Goal: Information Seeking & Learning: Learn about a topic

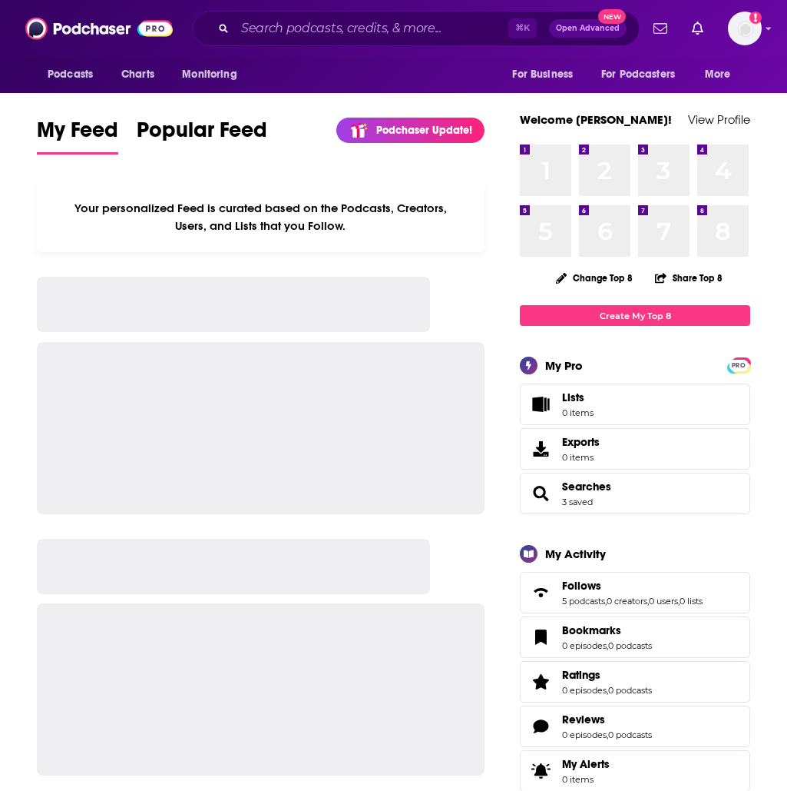
click at [372, 41] on div "⌘ K Open Advanced New" at bounding box center [416, 28] width 447 height 35
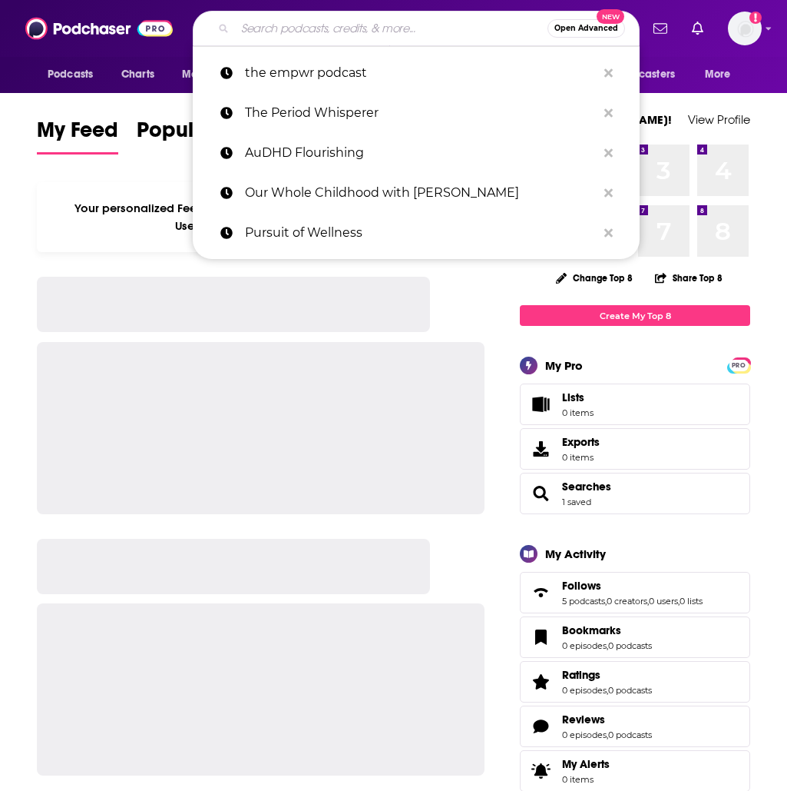
click at [373, 35] on input "Search podcasts, credits, & more..." at bounding box center [391, 28] width 313 height 25
paste input "Focus on the Family with Jim Daly"
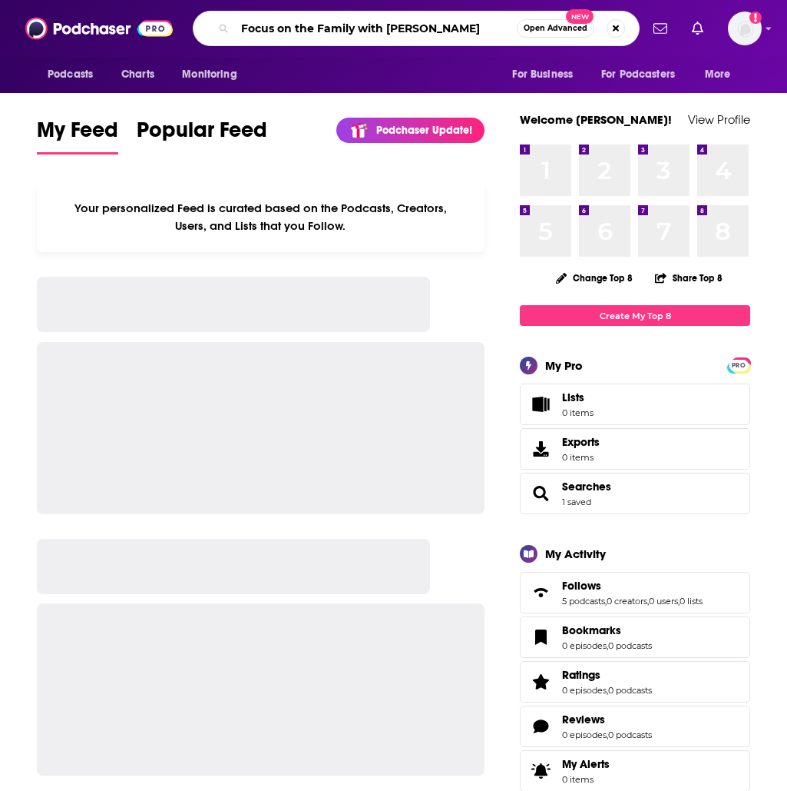
type input "Focus on the Family with Jim Daly"
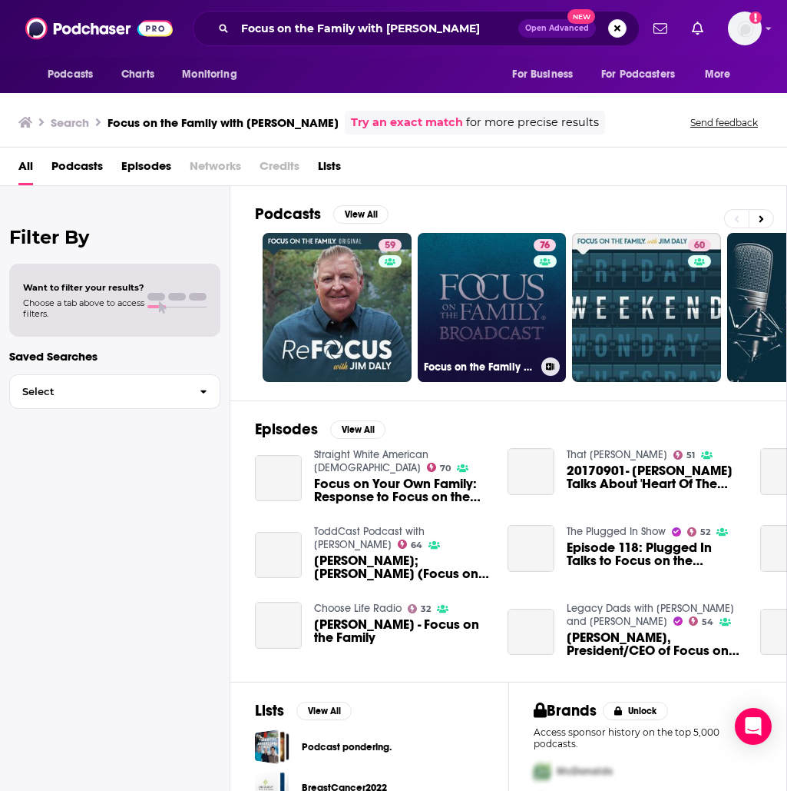
click at [505, 277] on link "76 Focus on the Family Broadcast" at bounding box center [492, 307] width 149 height 149
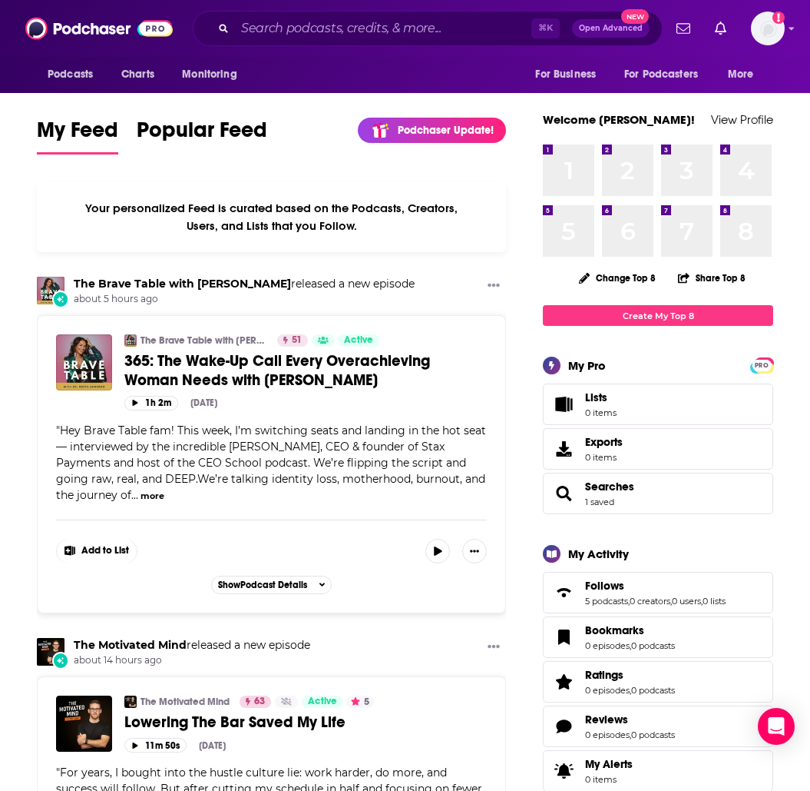
click at [326, 41] on div "⌘ K Open Advanced New" at bounding box center [428, 28] width 470 height 35
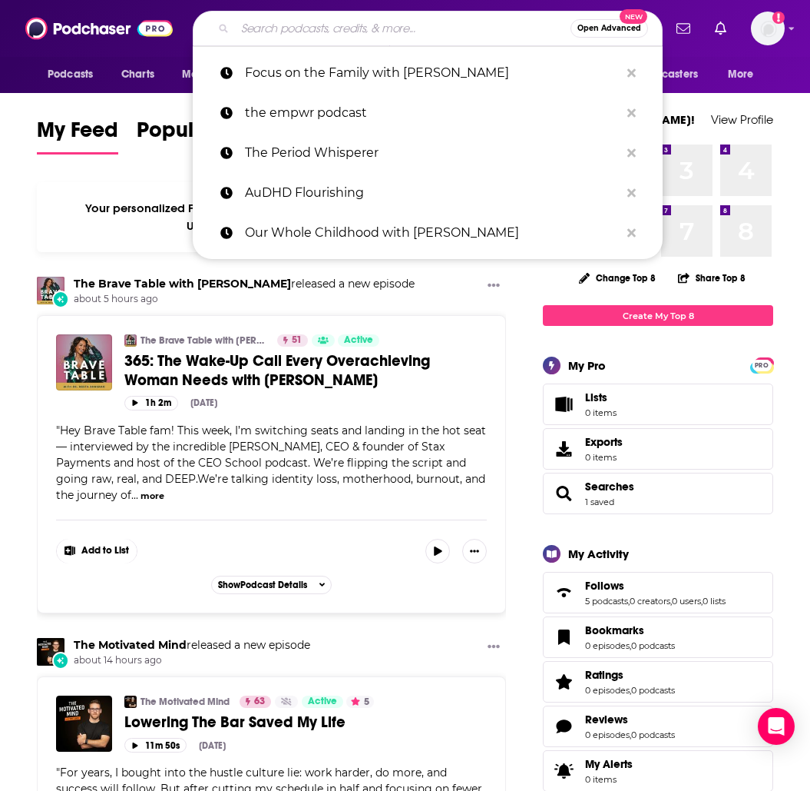
click at [333, 36] on input "Search podcasts, credits, & more..." at bounding box center [403, 28] width 336 height 25
type input "g"
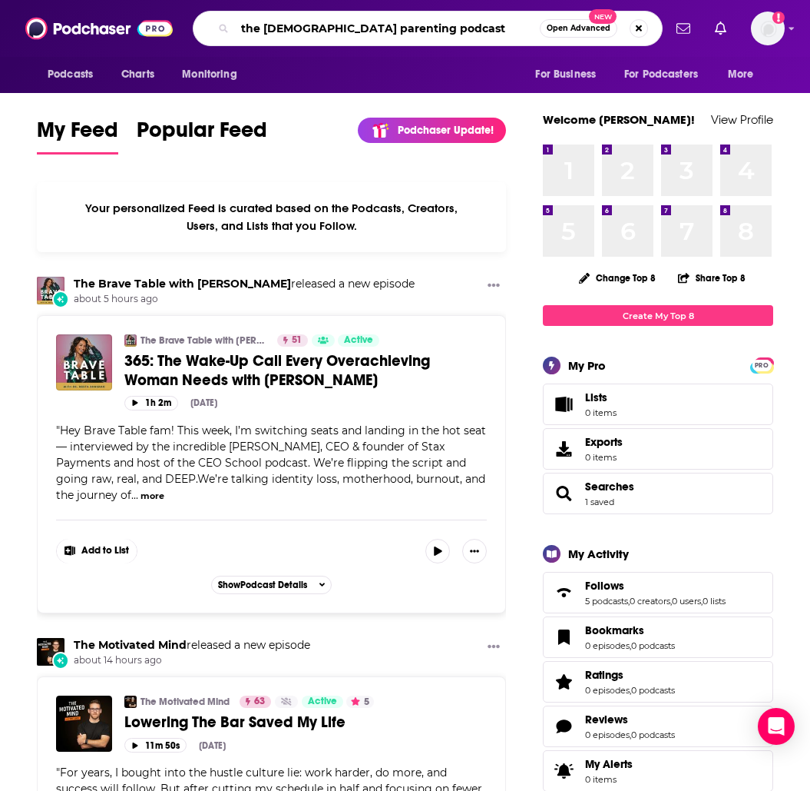
type input "the christian parenting podcast"
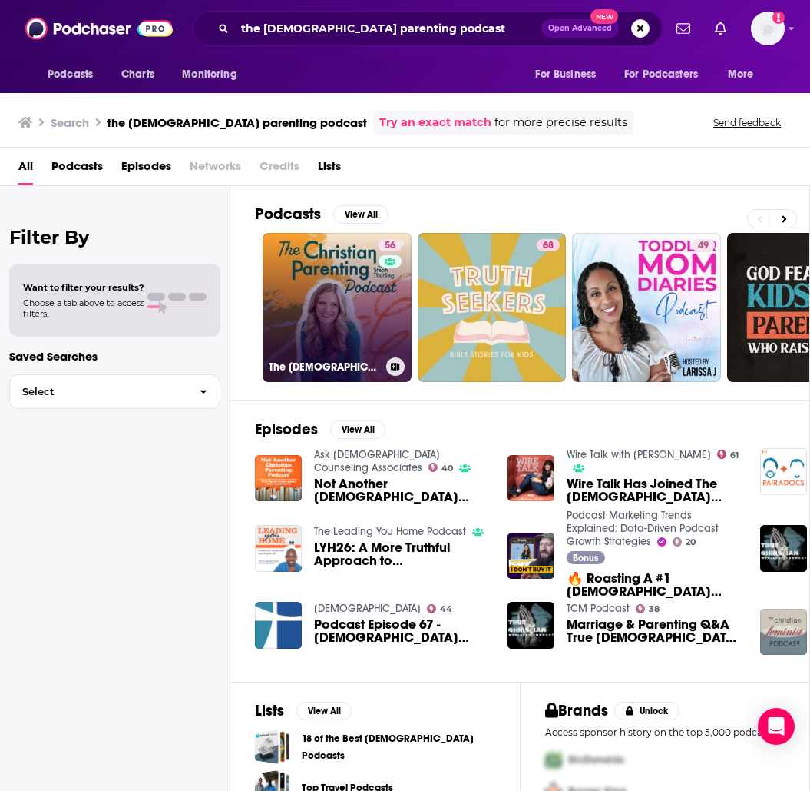
click at [347, 269] on link "56 The Christian Parenting Podcast - Motherhood, Teaching kids about Jesus, Int…" at bounding box center [337, 307] width 149 height 149
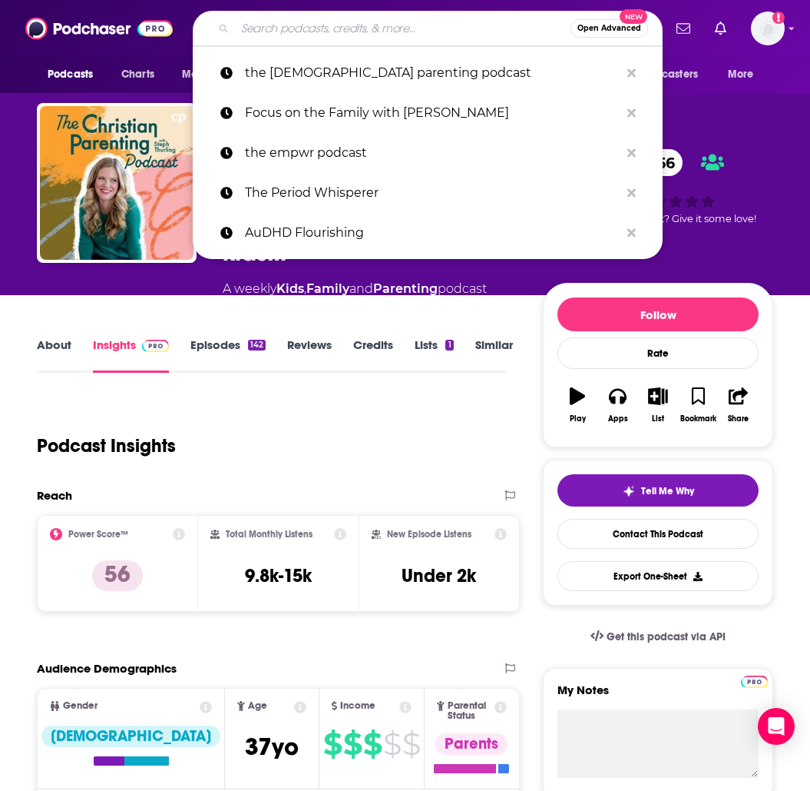
click at [364, 33] on input "Search podcasts, credits, & more..." at bounding box center [403, 28] width 336 height 25
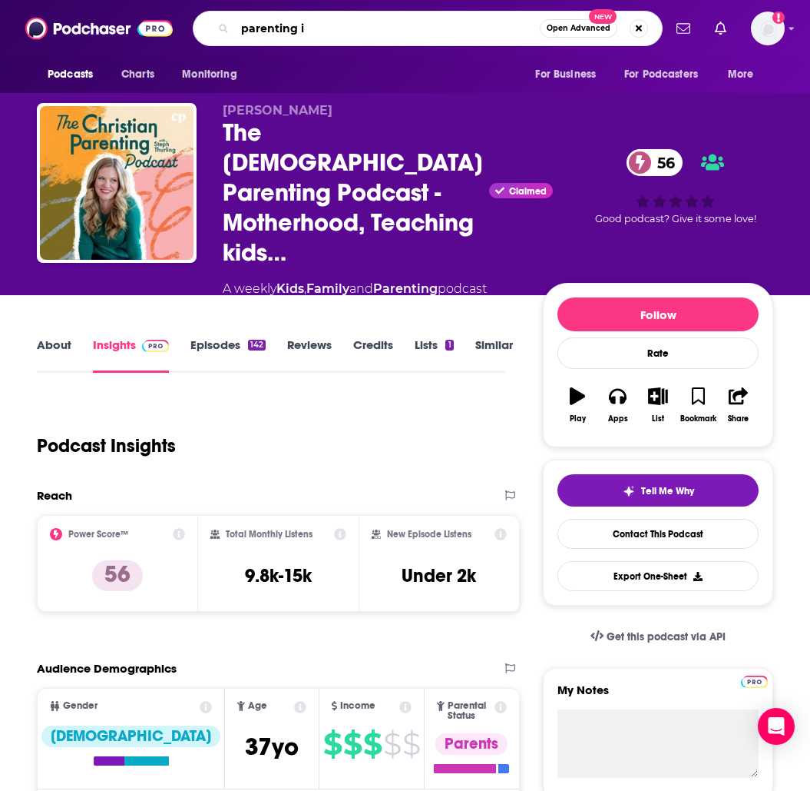
type input "parenting iq"
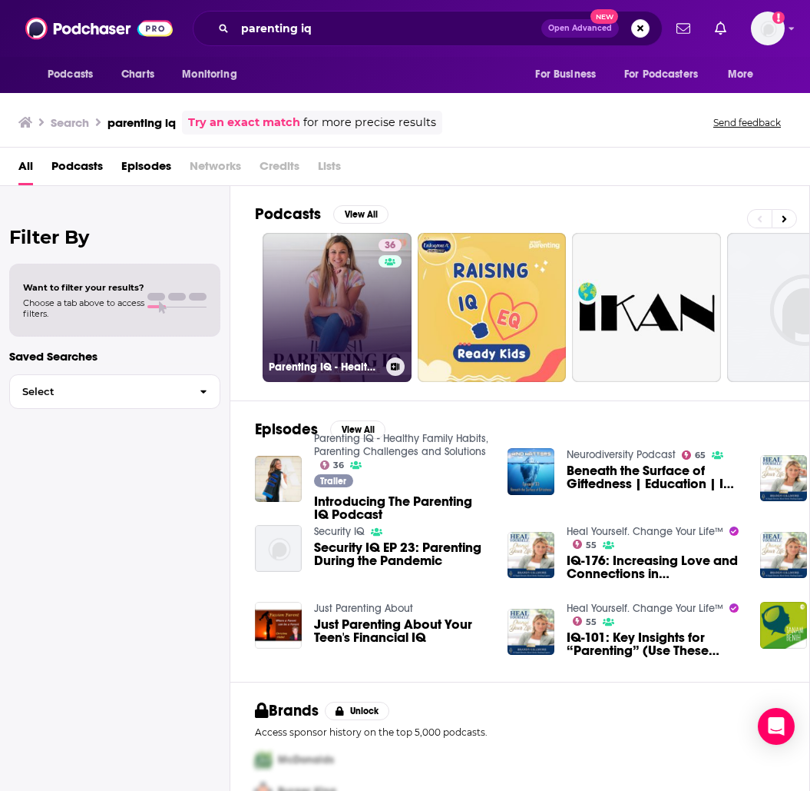
click at [376, 313] on link "36 Parenting IQ - Healthy Family Habits, Parenting Challenges and Solutions" at bounding box center [337, 307] width 149 height 149
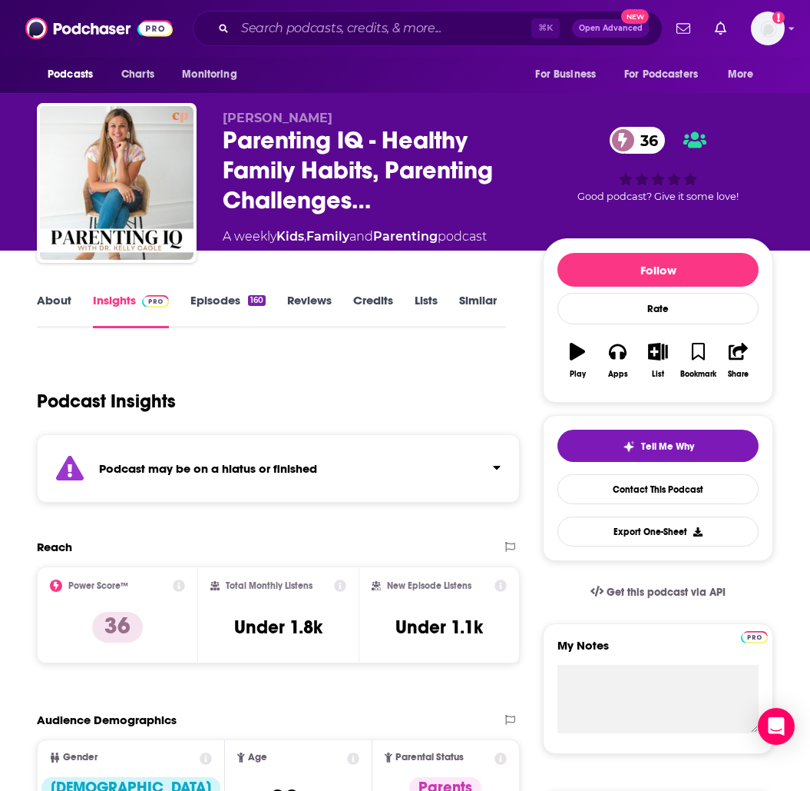
click at [58, 298] on link "About" at bounding box center [54, 310] width 35 height 35
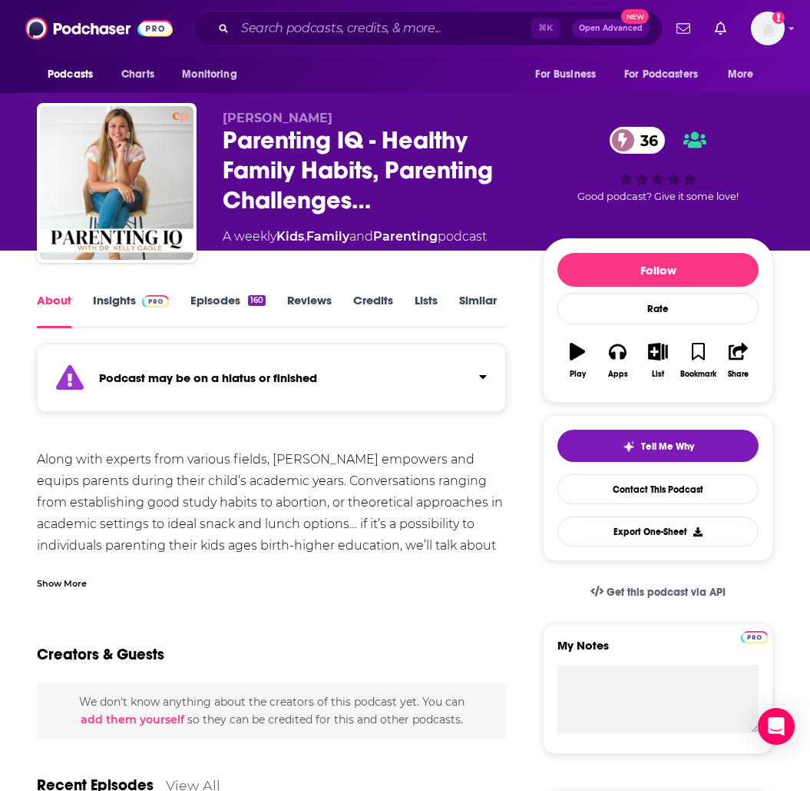
click at [108, 302] on link "Insights" at bounding box center [131, 310] width 76 height 35
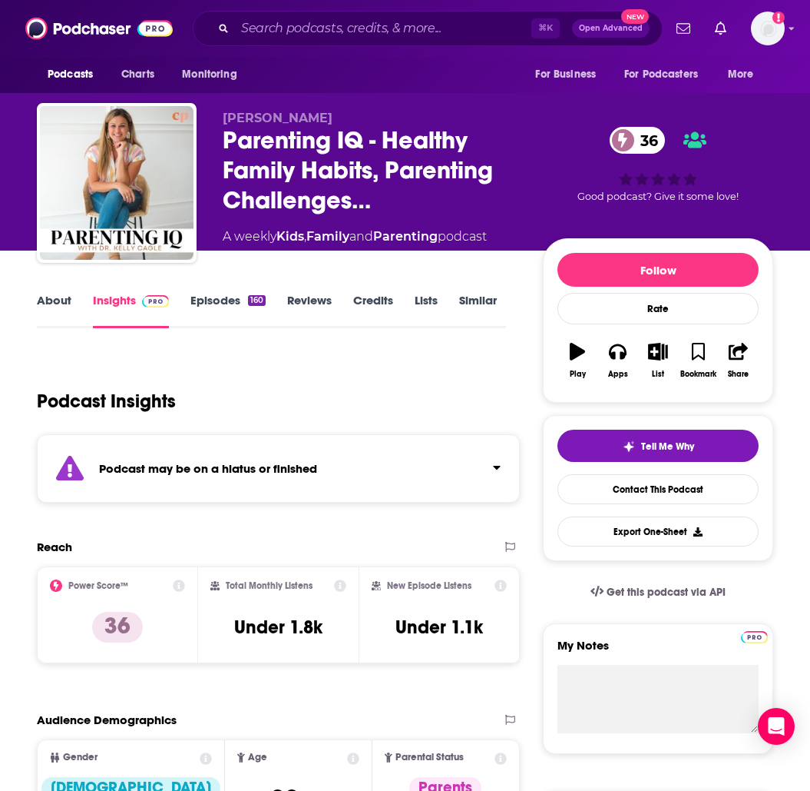
click at [51, 301] on link "About" at bounding box center [54, 310] width 35 height 35
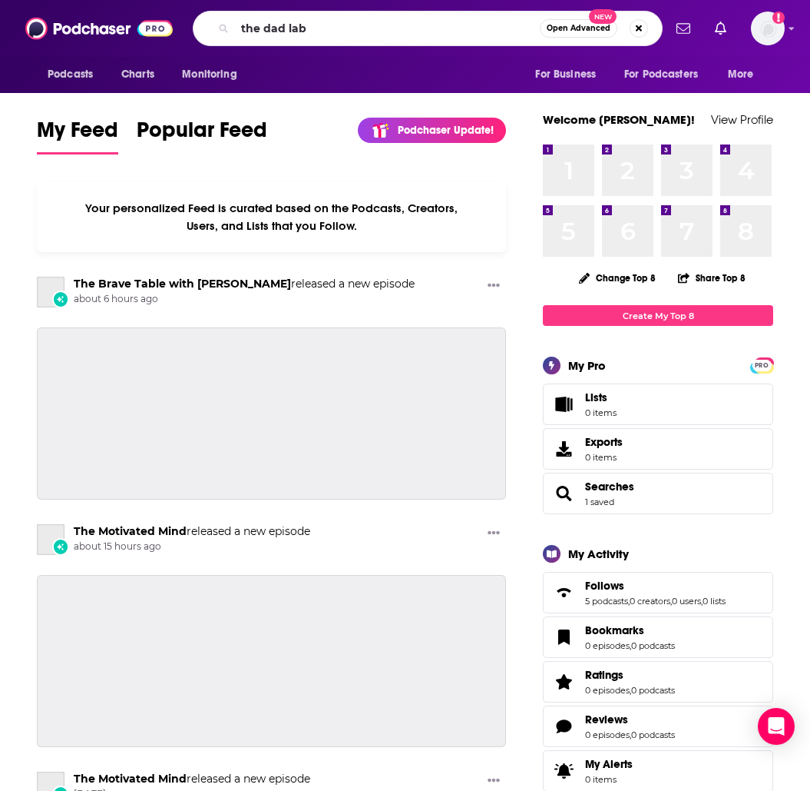
type input "the dad lab"
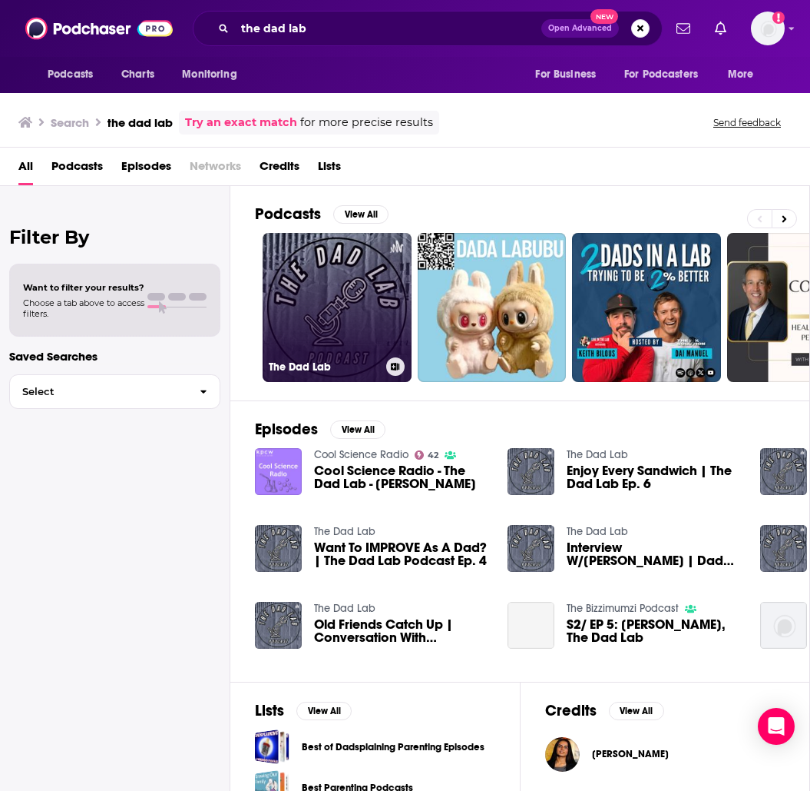
click at [314, 320] on link "The Dad Lab" at bounding box center [337, 307] width 149 height 149
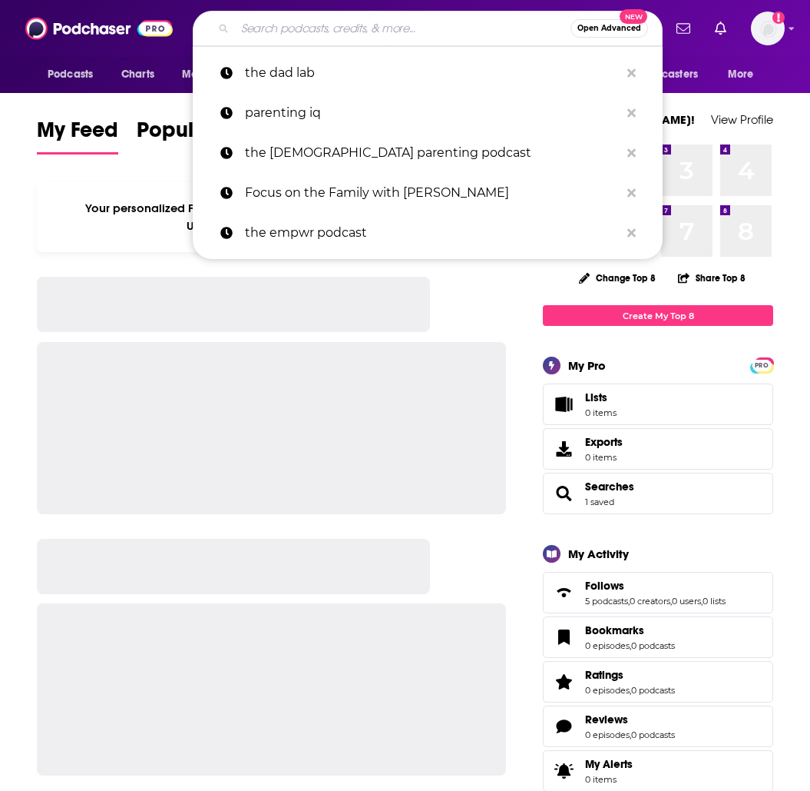
click at [257, 36] on input "Search podcasts, credits, & more..." at bounding box center [403, 28] width 336 height 25
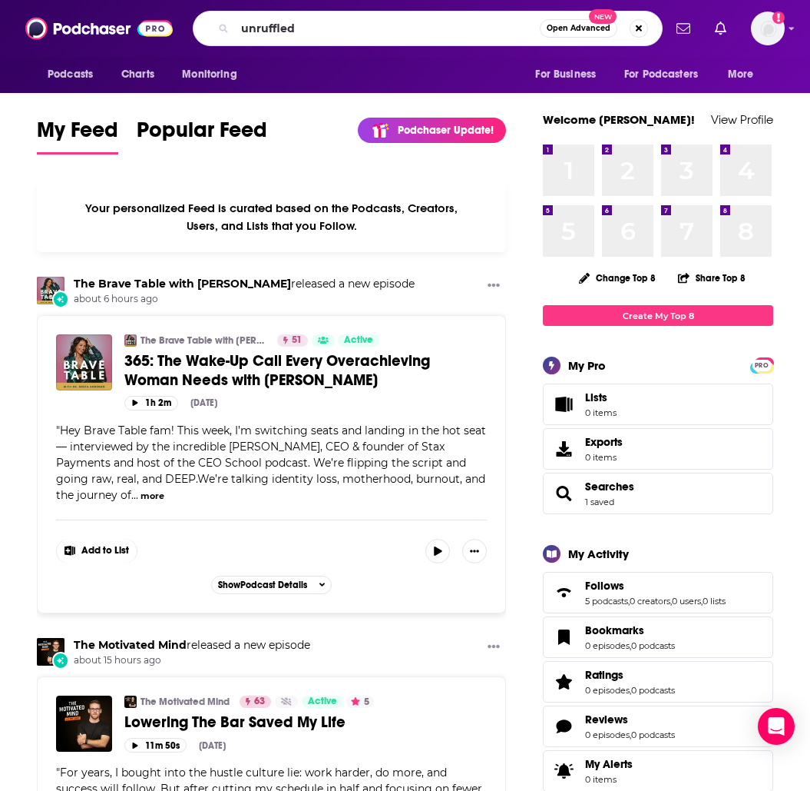
type input "unruffled"
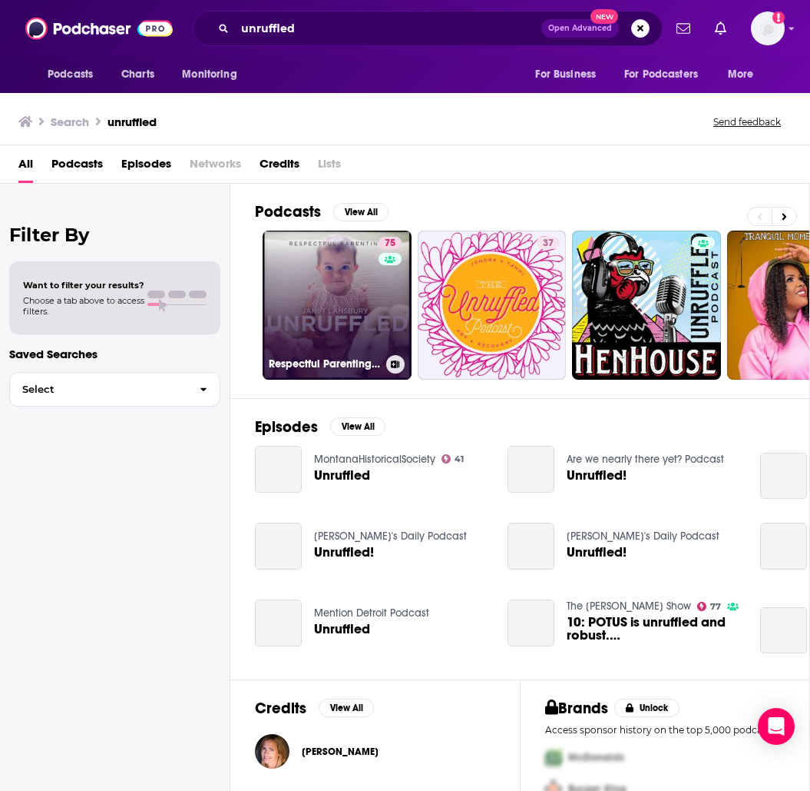
click at [332, 292] on link "75 Respectful Parenting: Janet Lansbury Unruffled" at bounding box center [337, 304] width 149 height 149
